Goal: Navigation & Orientation: Find specific page/section

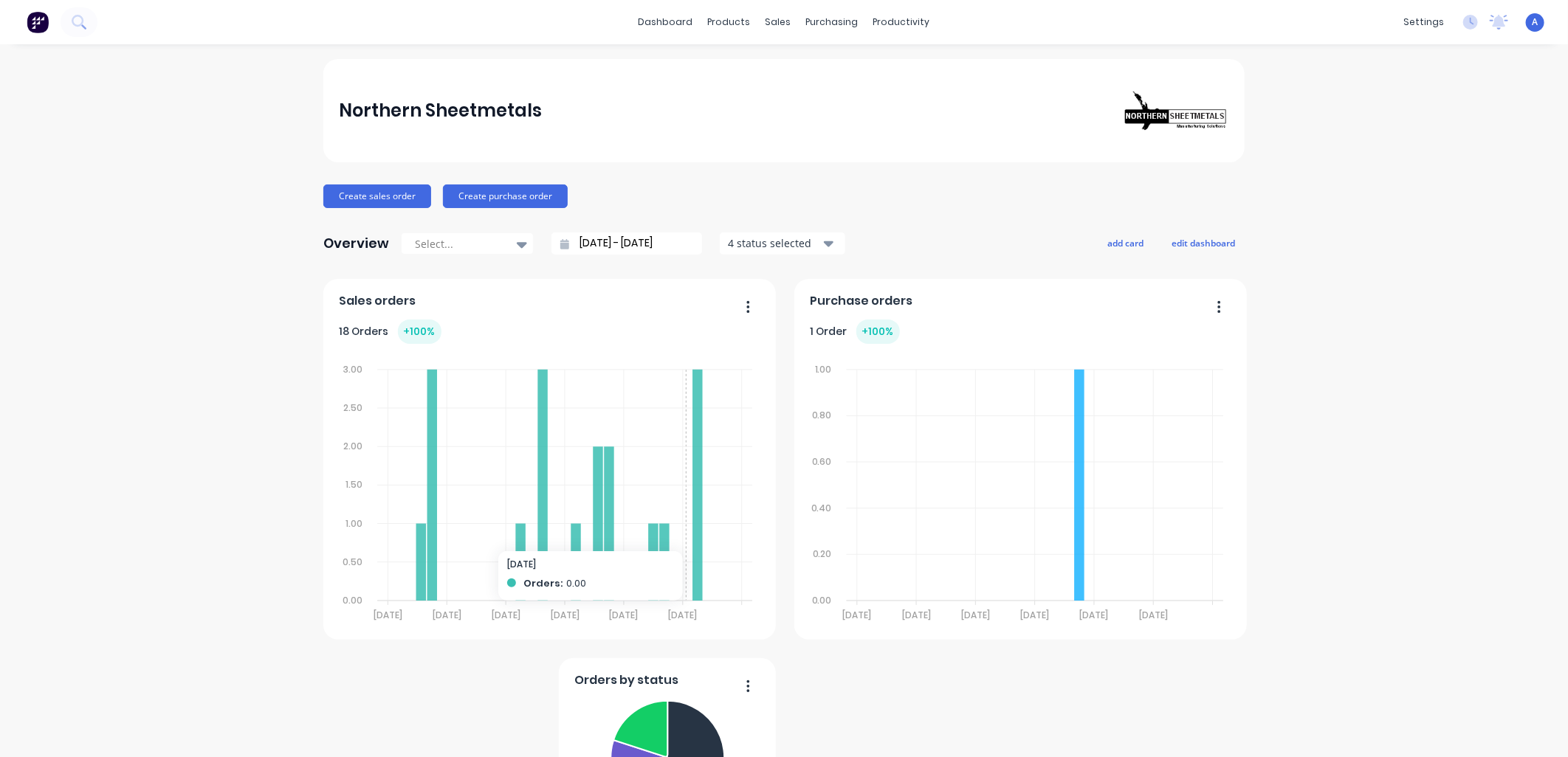
click at [637, 389] on foreignobject at bounding box center [550, 486] width 421 height 284
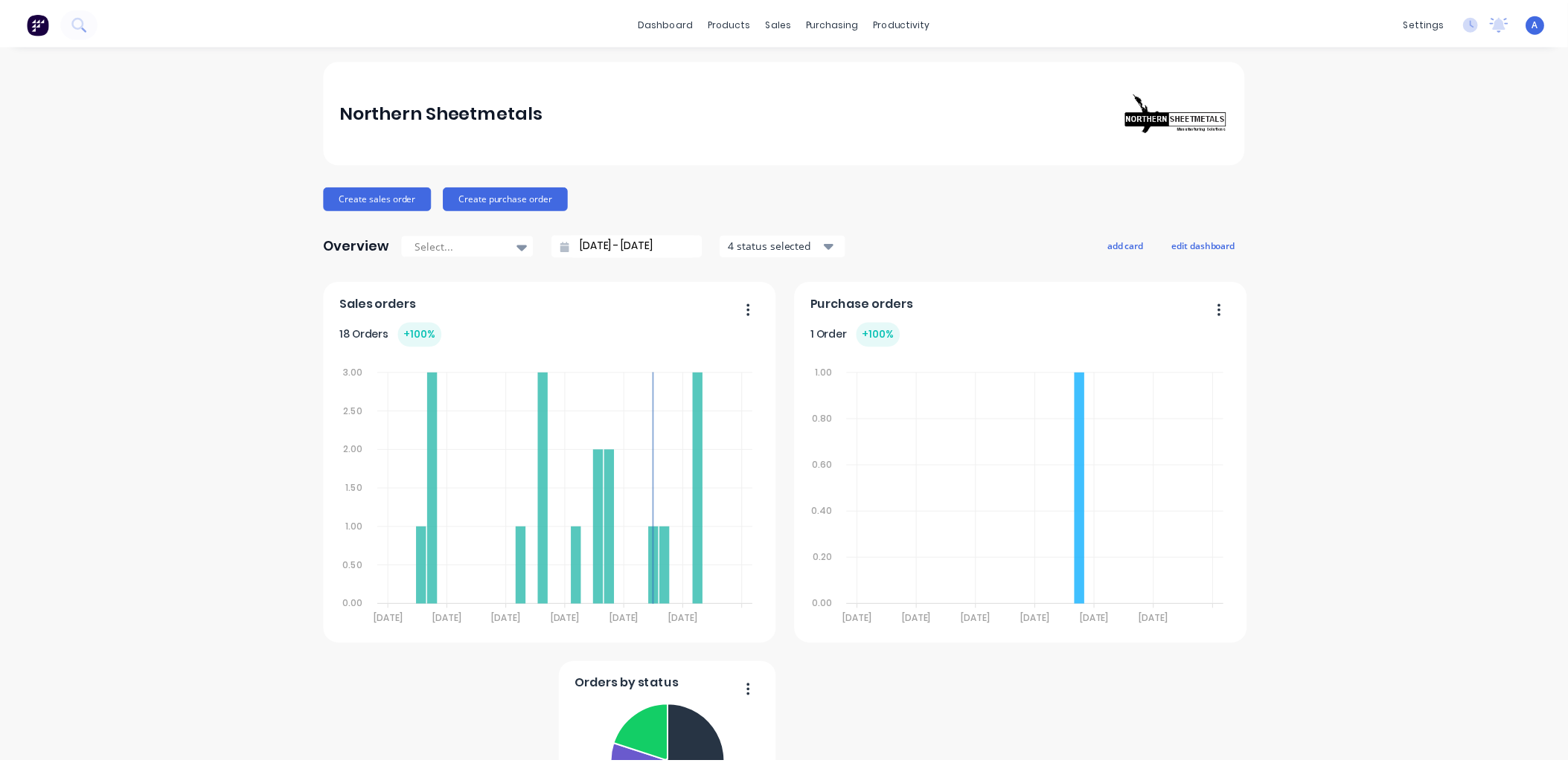
scroll to position [13, 0]
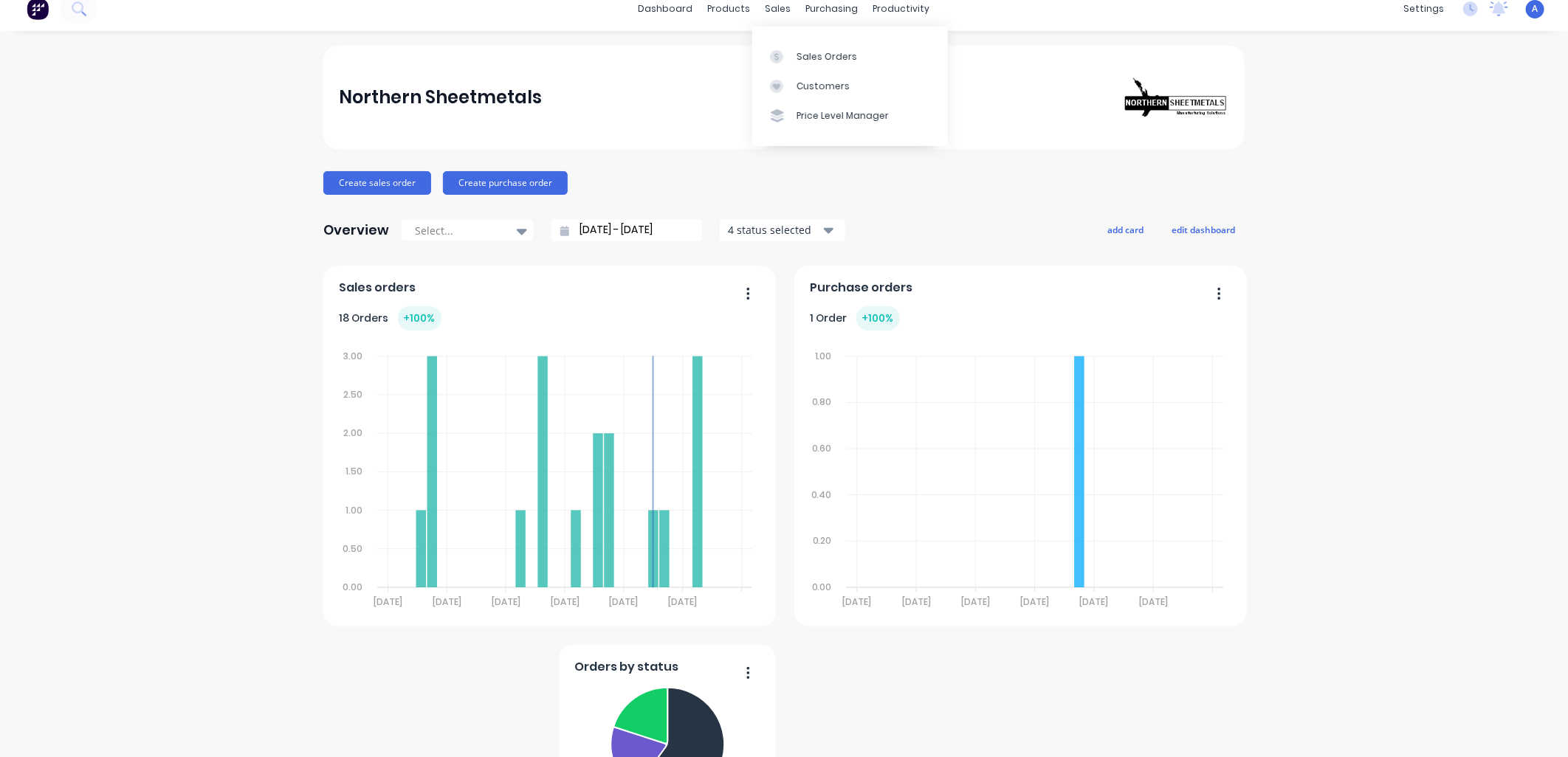
click at [803, 51] on div "Sales Orders" at bounding box center [827, 57] width 61 height 13
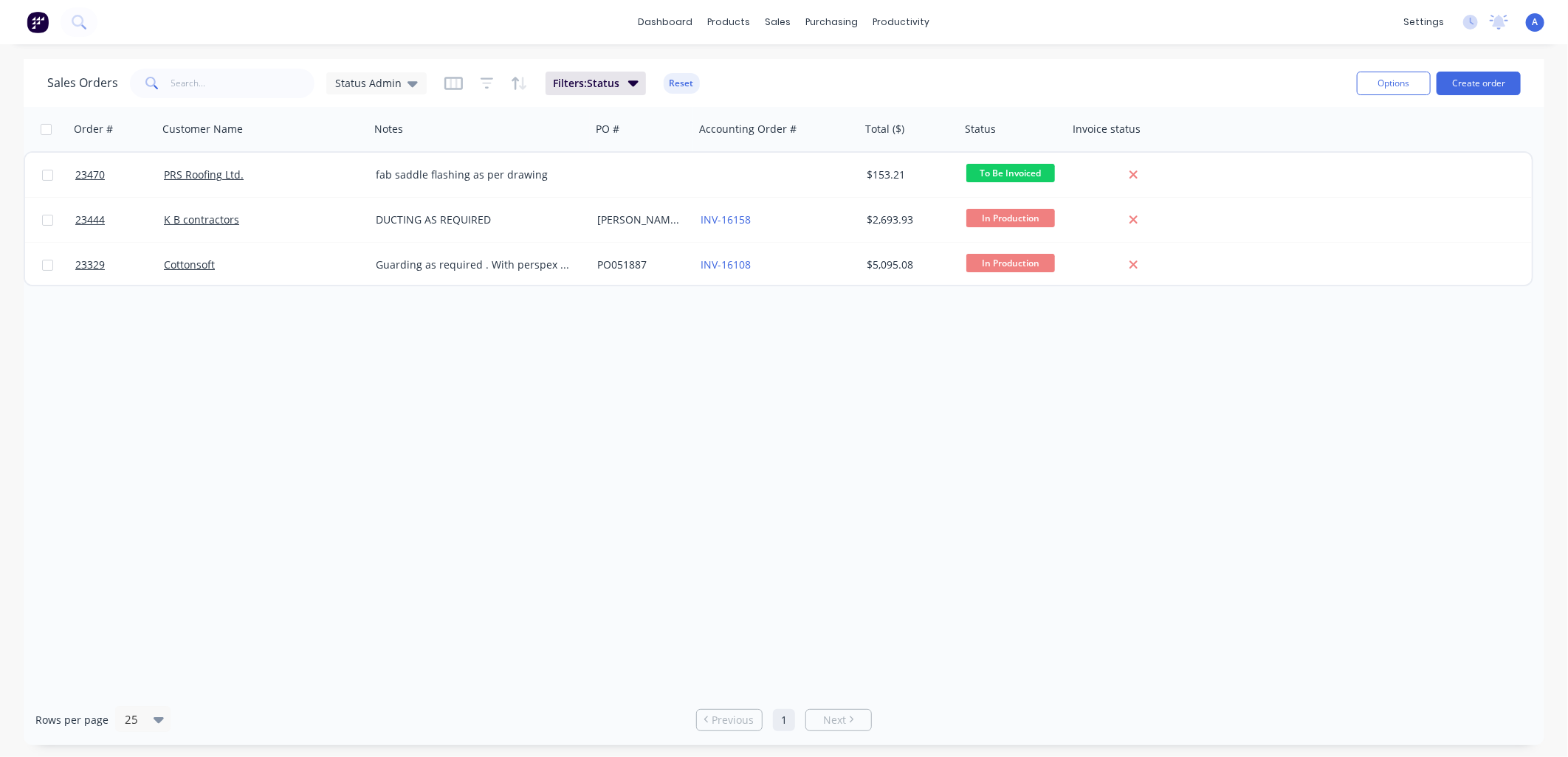
click at [186, 217] on link "K B contractors" at bounding box center [201, 219] width 75 height 14
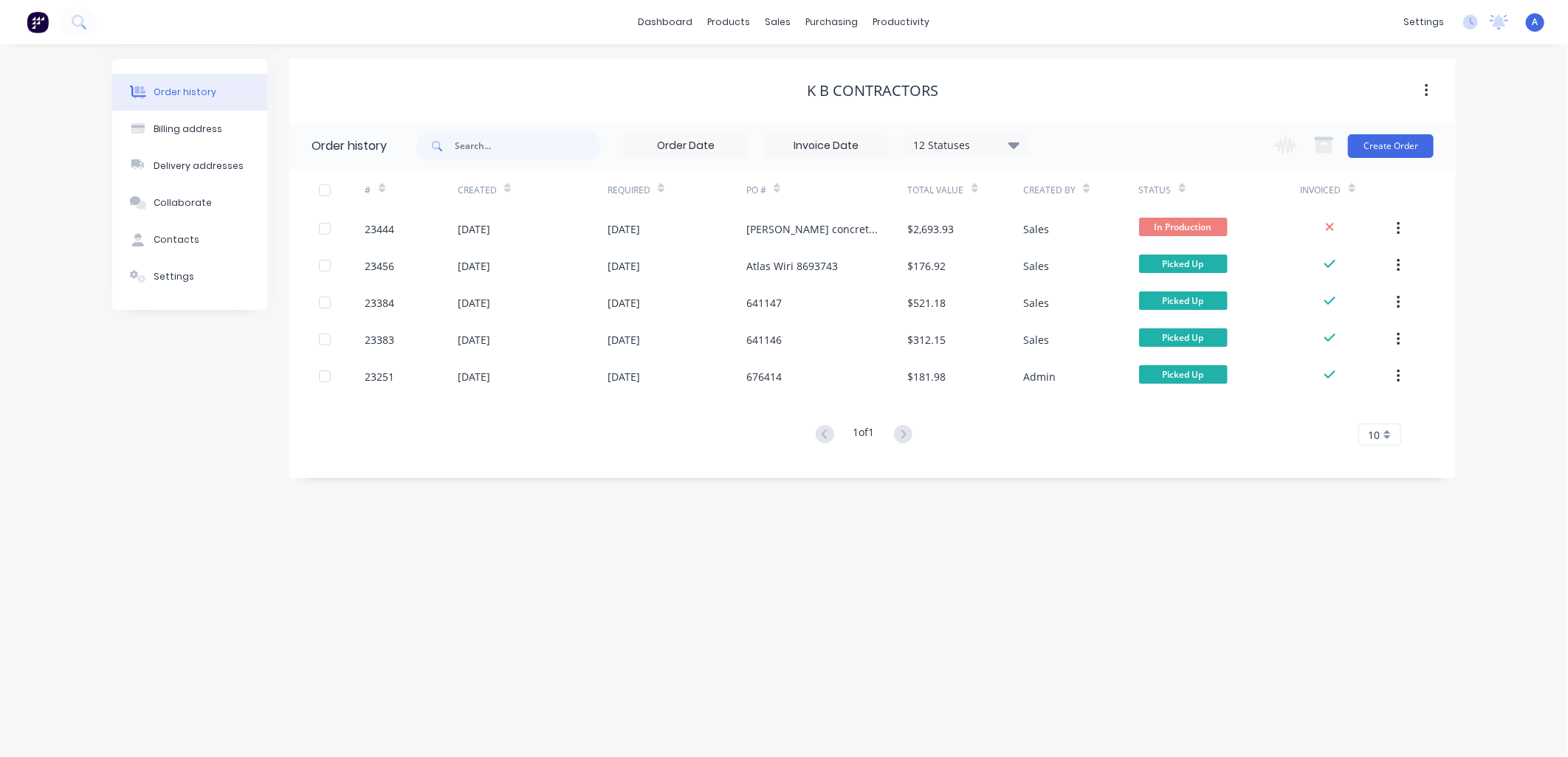
click at [386, 226] on div "23444" at bounding box center [380, 229] width 30 height 16
click at [792, 105] on div at bounding box center [787, 100] width 22 height 13
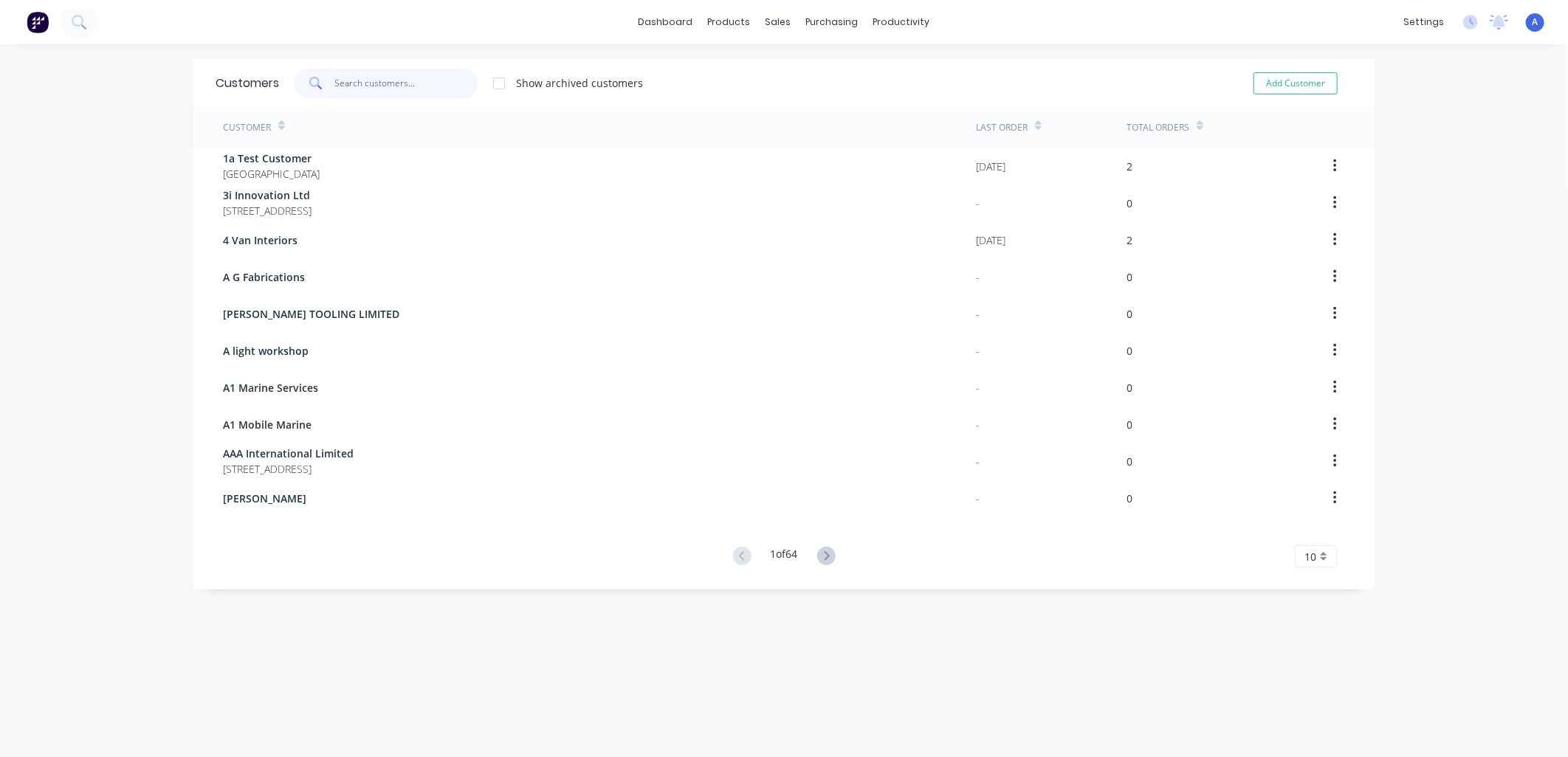
click at [342, 89] on input "text" at bounding box center [407, 83] width 144 height 30
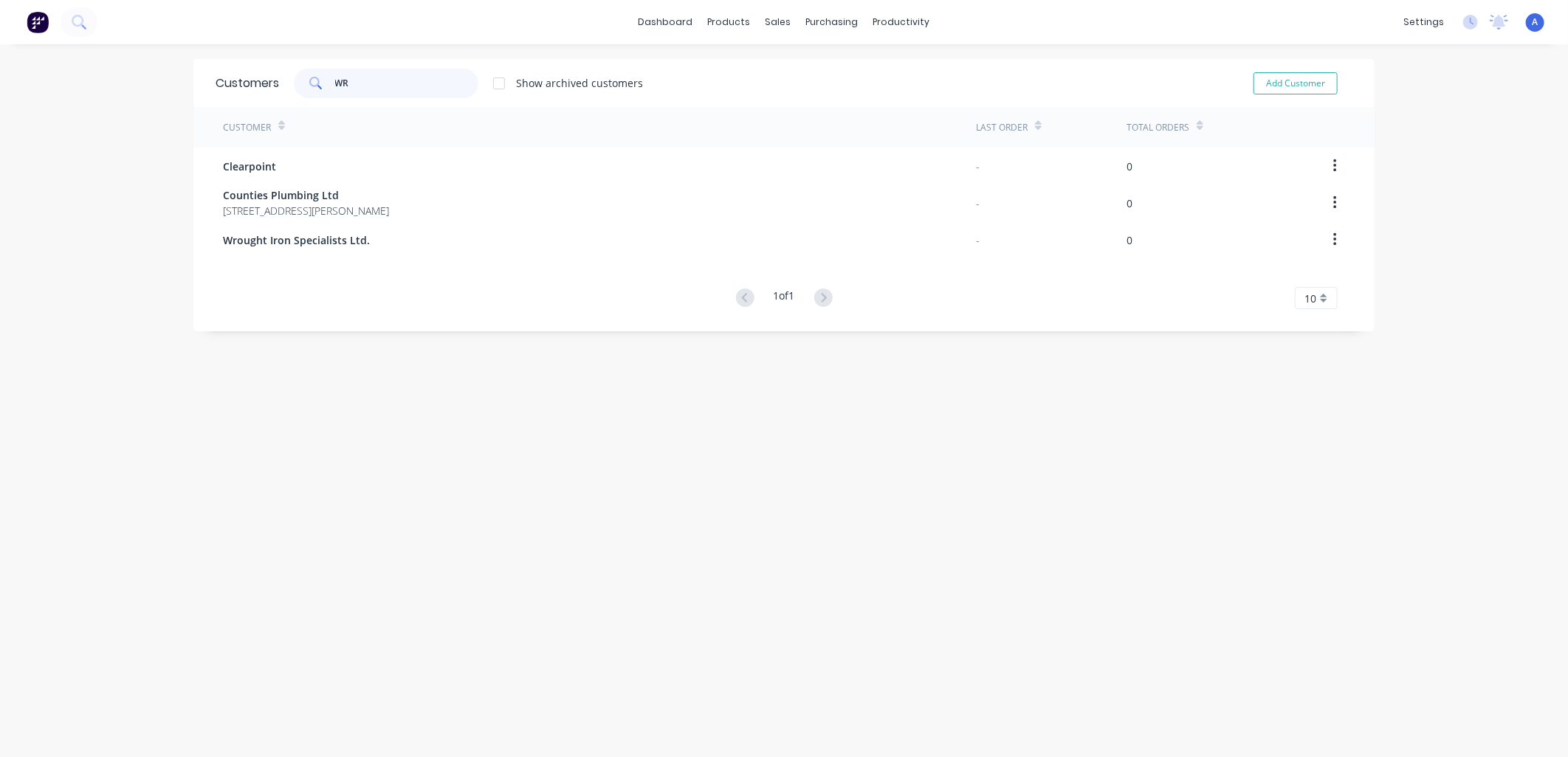
type input "WR"
click at [281, 237] on span "Wrought Iron Specialists Ltd." at bounding box center [296, 240] width 147 height 16
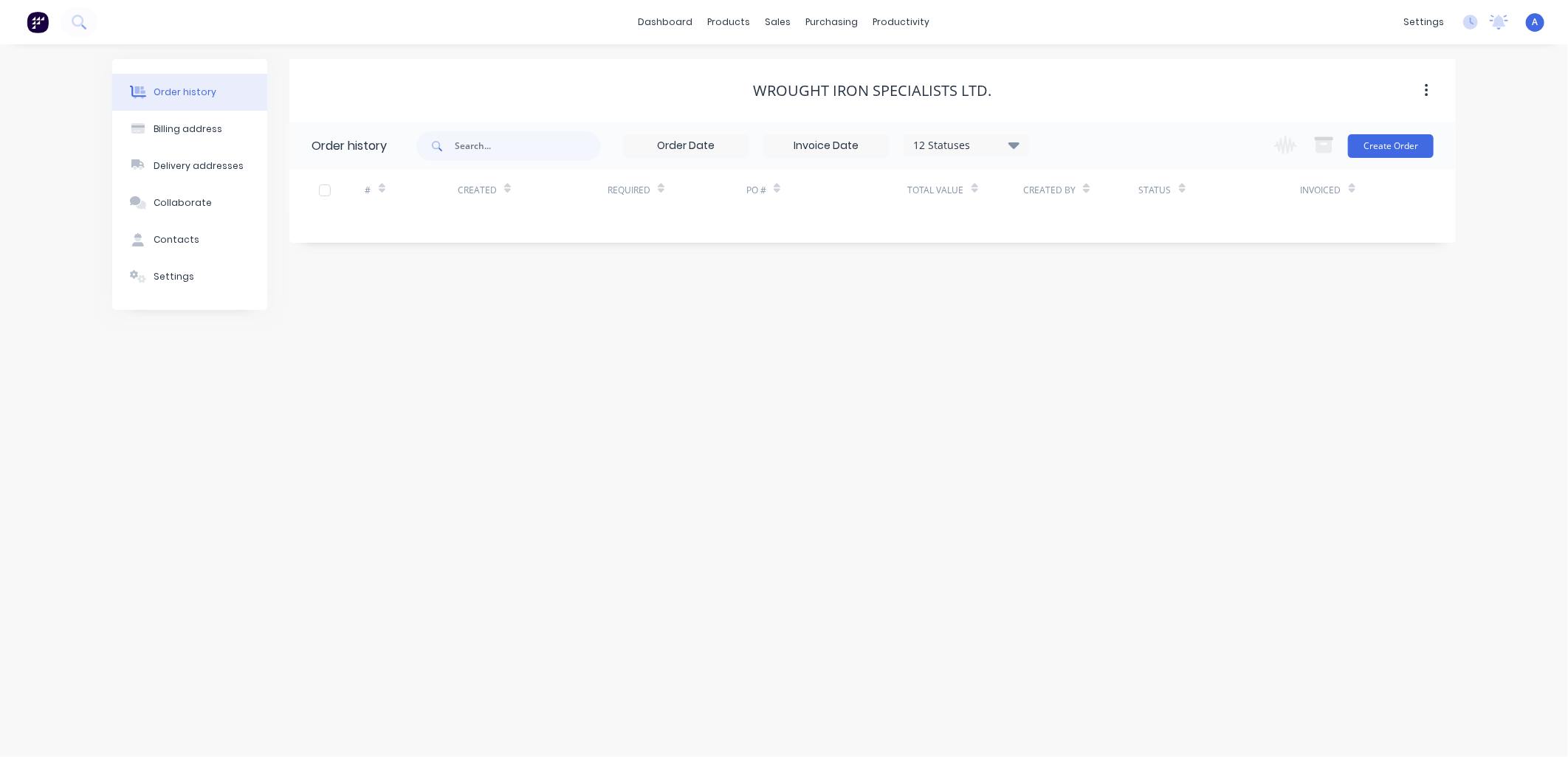
click at [174, 236] on div "Contacts" at bounding box center [176, 239] width 46 height 13
select select "AU"
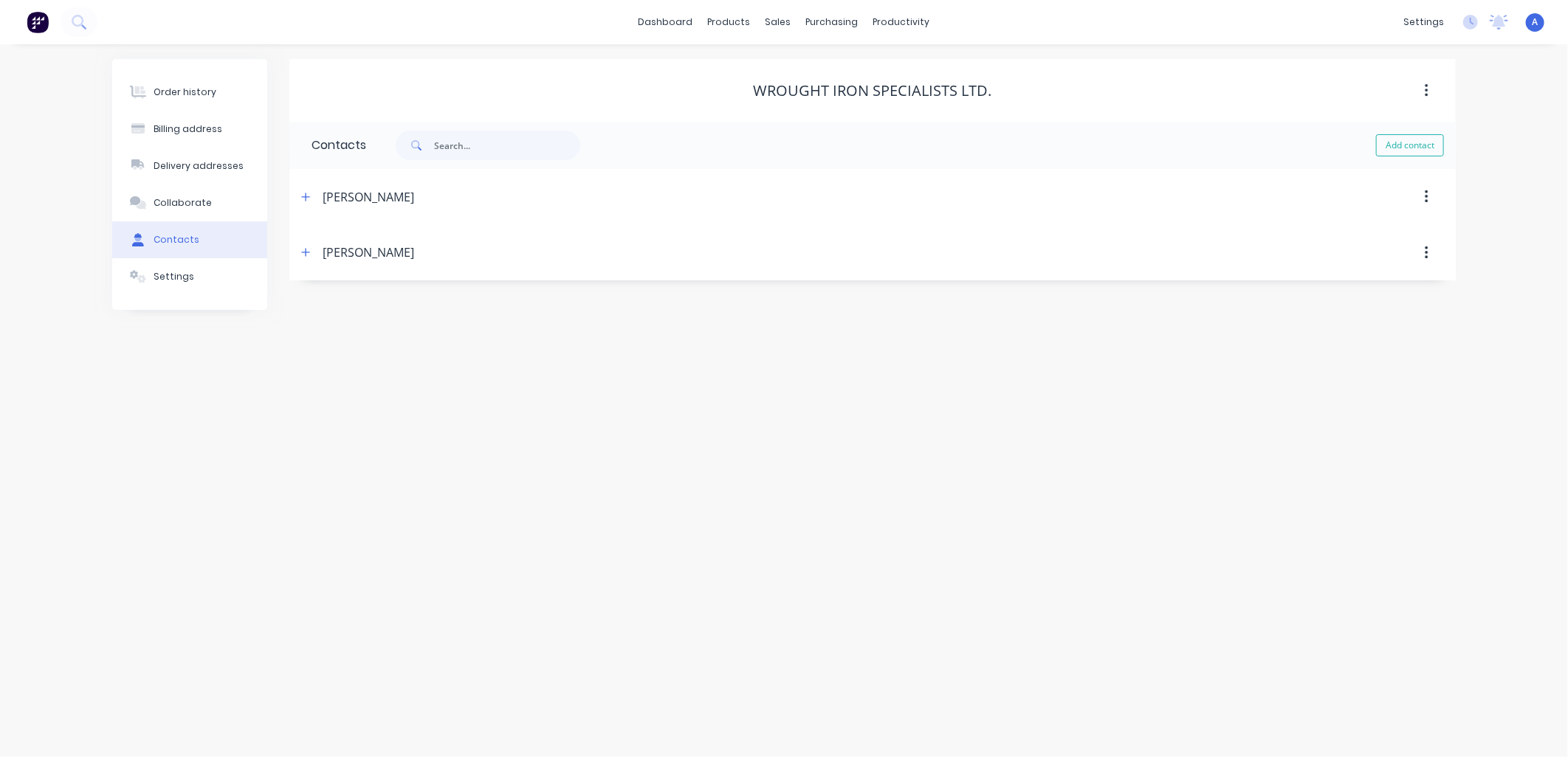
click at [313, 197] on button "button" at bounding box center [306, 197] width 19 height 19
